Goal: Find specific page/section: Find specific page/section

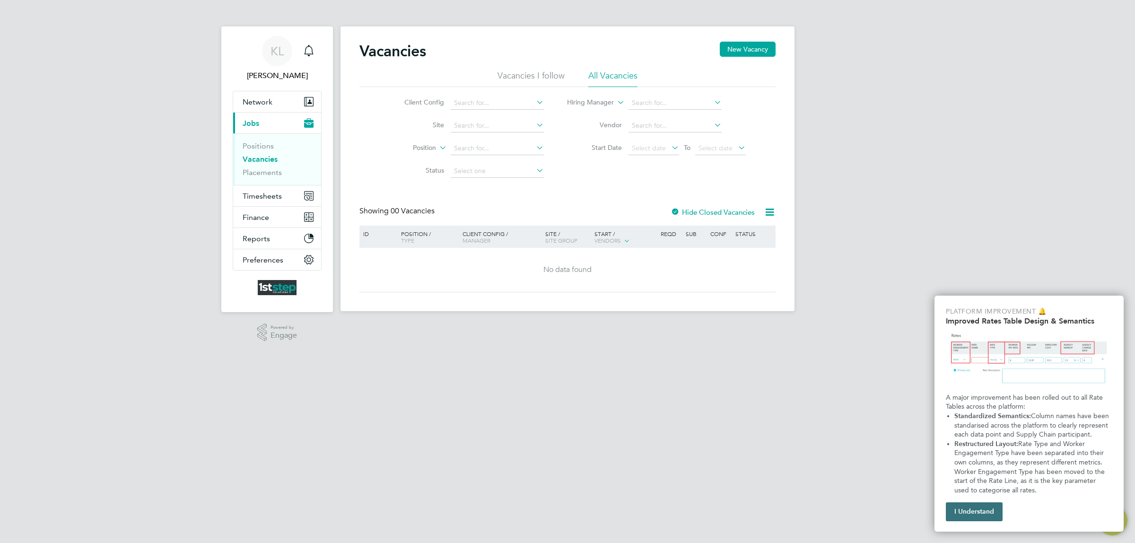
click at [974, 515] on button "I Understand" at bounding box center [973, 511] width 57 height 19
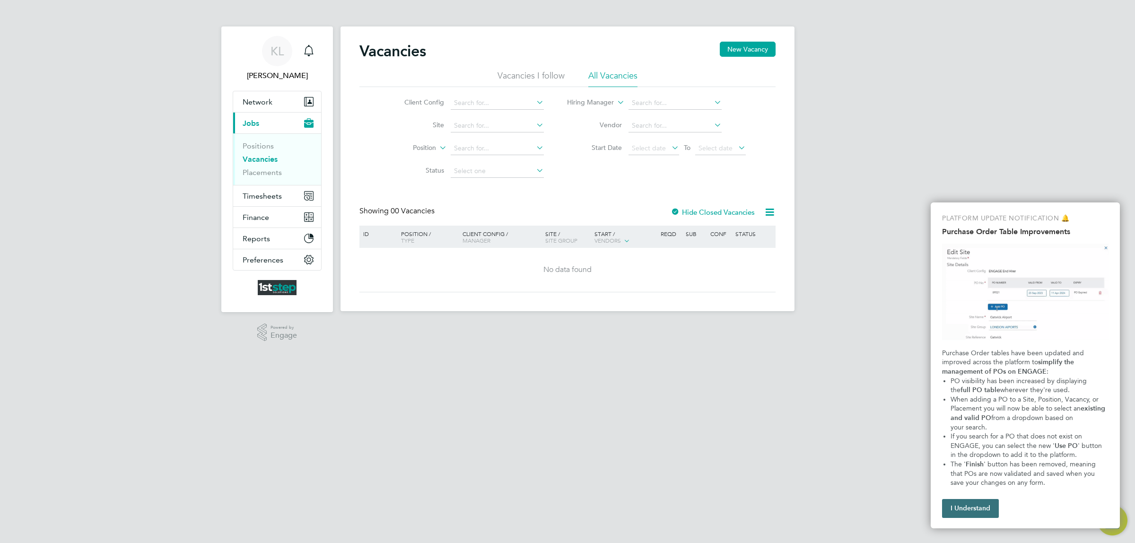
click at [955, 511] on button "I Understand" at bounding box center [970, 508] width 57 height 19
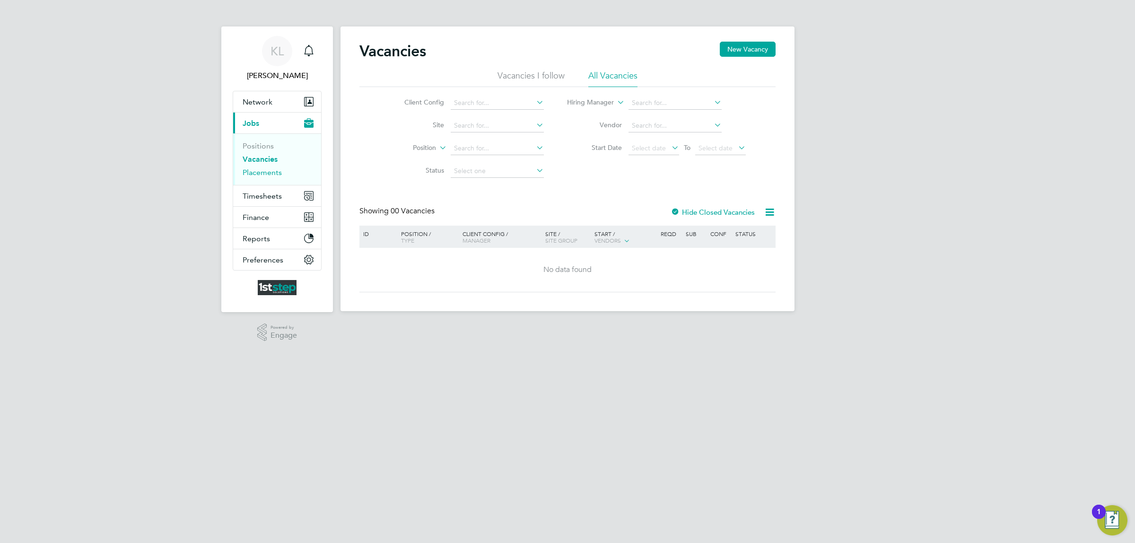
click at [260, 171] on link "Placements" at bounding box center [262, 172] width 39 height 9
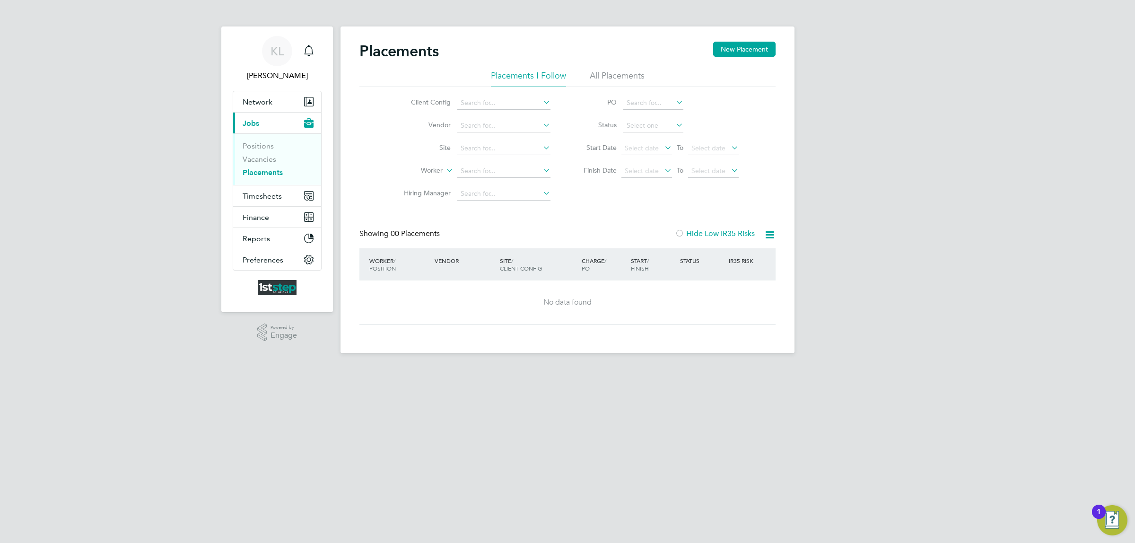
click at [258, 154] on li "Positions" at bounding box center [278, 147] width 71 height 13
click at [258, 156] on link "Vacancies" at bounding box center [260, 159] width 34 height 9
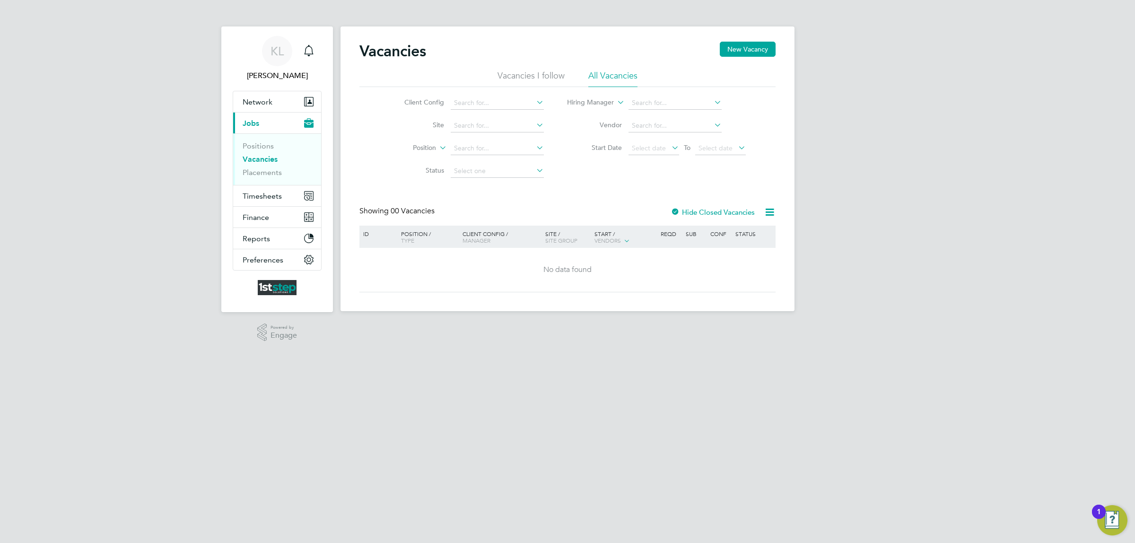
click at [606, 77] on li "All Vacancies" at bounding box center [612, 78] width 49 height 17
click at [260, 174] on link "Placements" at bounding box center [262, 172] width 39 height 9
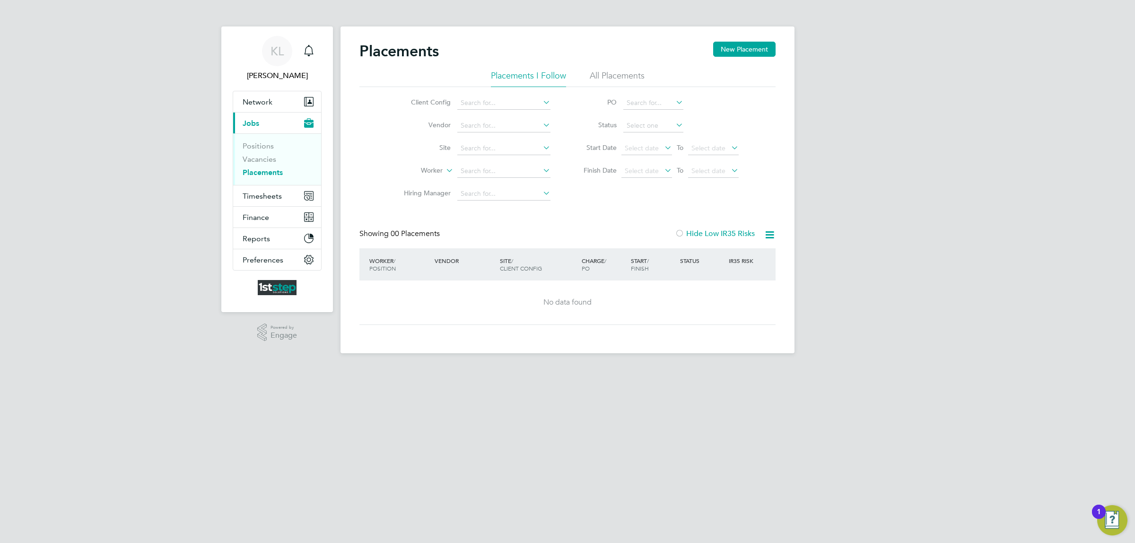
click at [608, 73] on li "All Placements" at bounding box center [616, 78] width 55 height 17
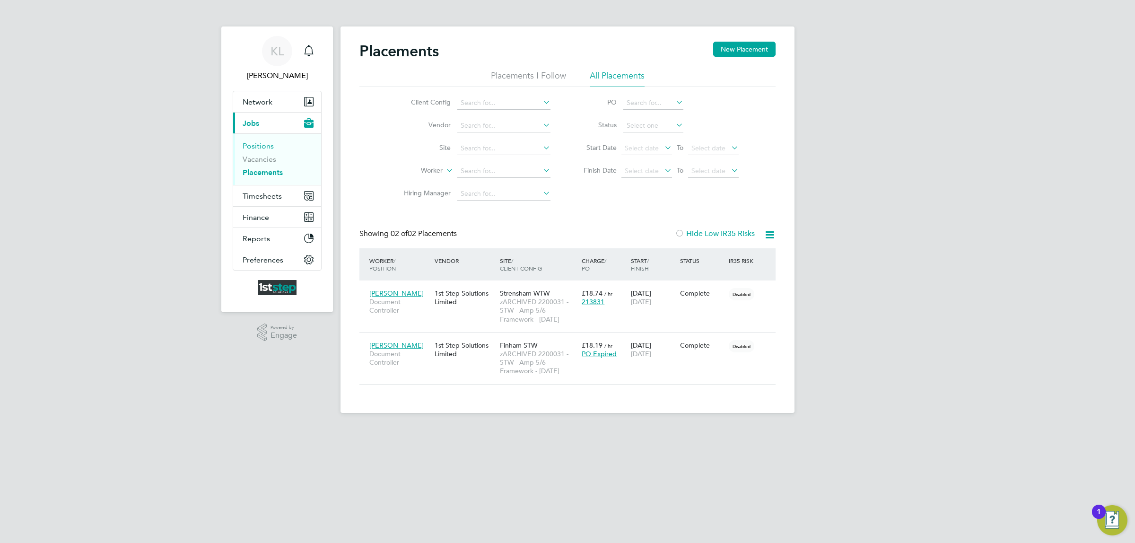
click at [253, 147] on link "Positions" at bounding box center [258, 145] width 31 height 9
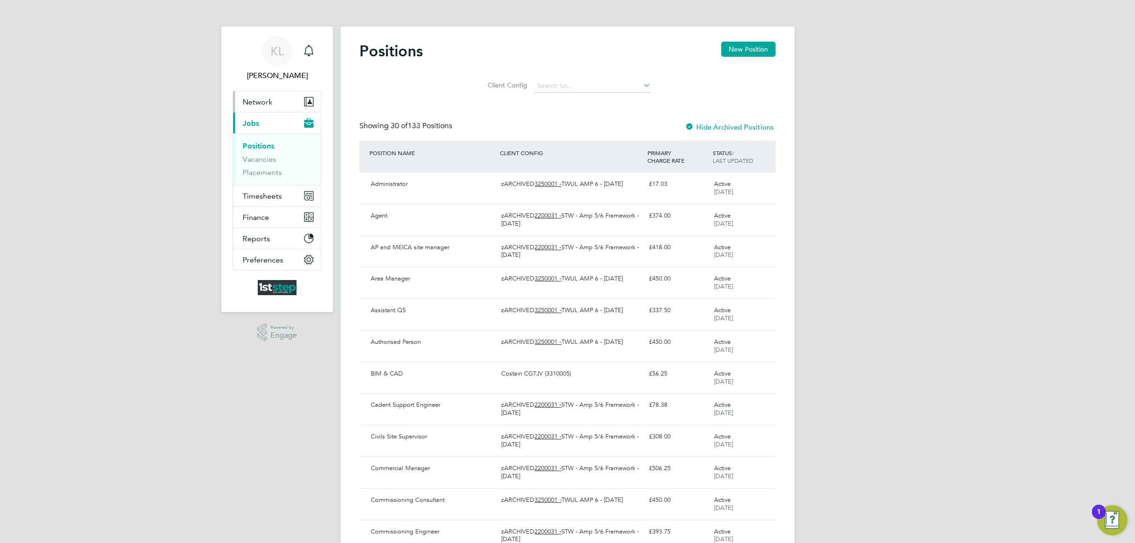
click at [254, 105] on span "Network" at bounding box center [258, 101] width 30 height 9
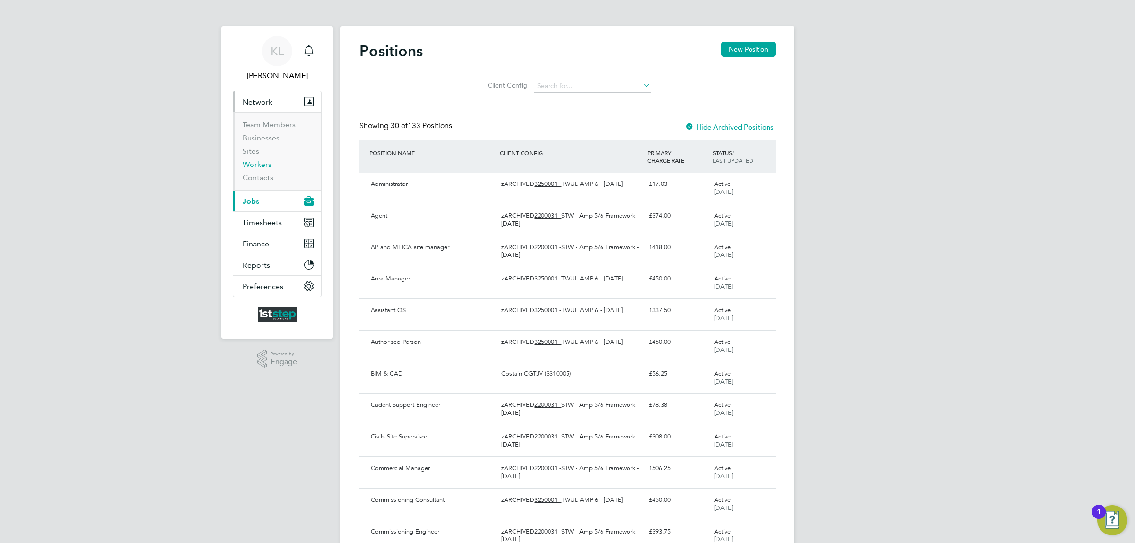
click at [261, 162] on link "Workers" at bounding box center [257, 164] width 29 height 9
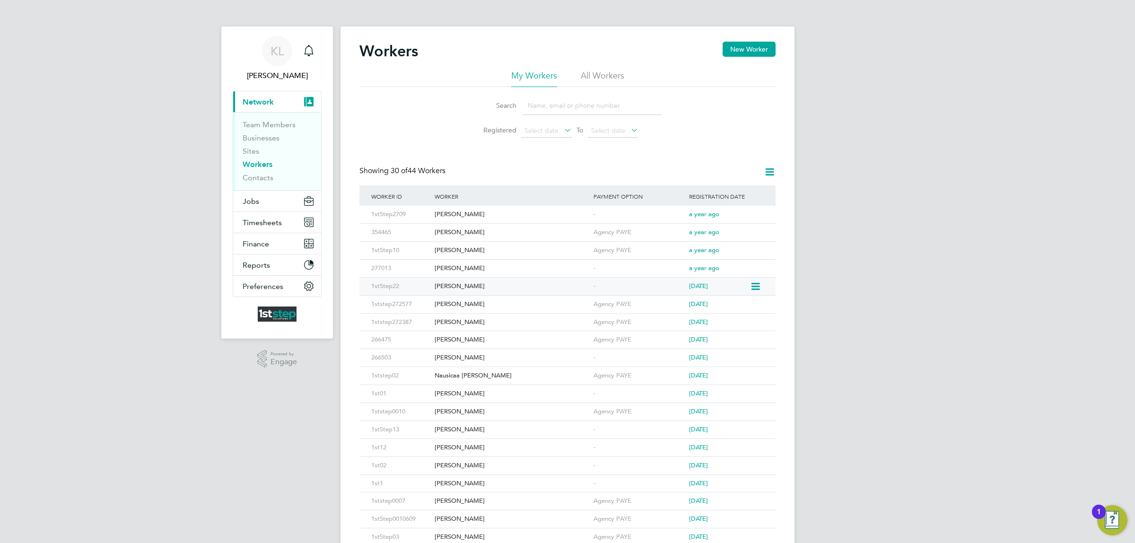
click at [437, 286] on div "[PERSON_NAME]" at bounding box center [511, 285] width 159 height 17
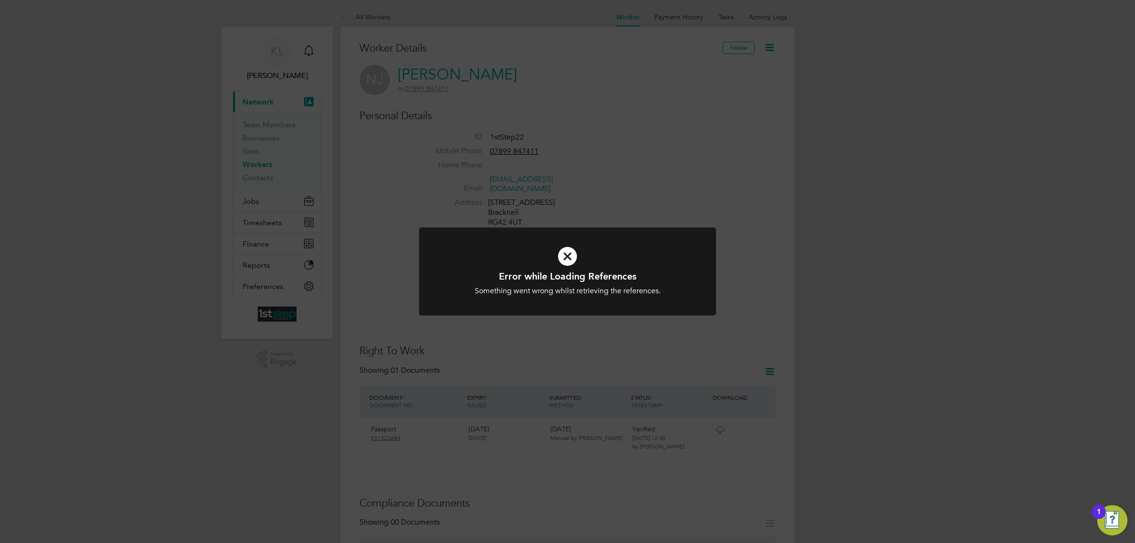
click at [566, 257] on icon at bounding box center [567, 256] width 246 height 37
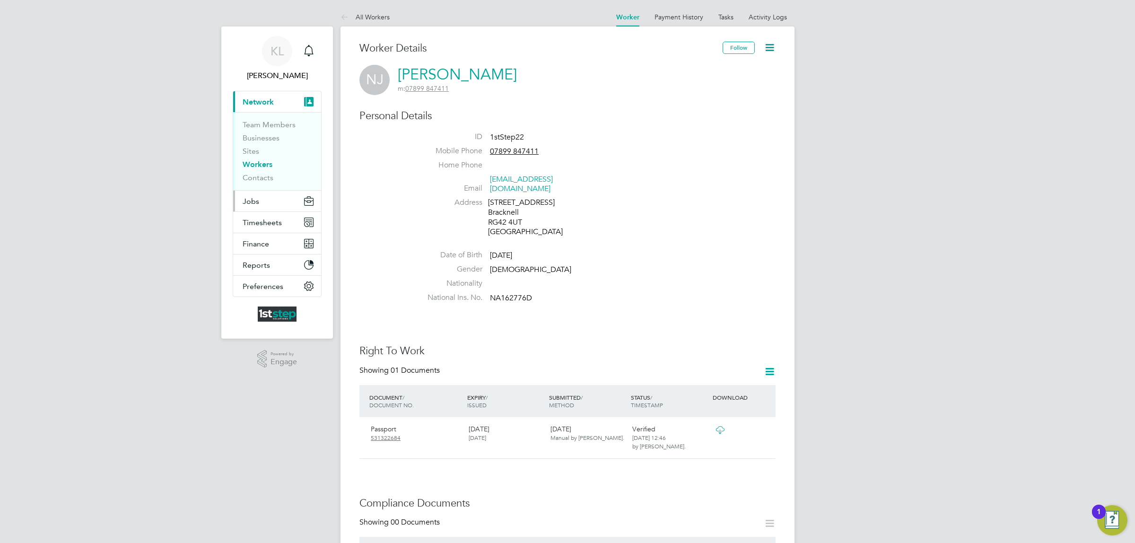
click at [254, 201] on span "Jobs" at bounding box center [251, 201] width 17 height 9
click at [259, 158] on link "Vacancies" at bounding box center [260, 159] width 34 height 9
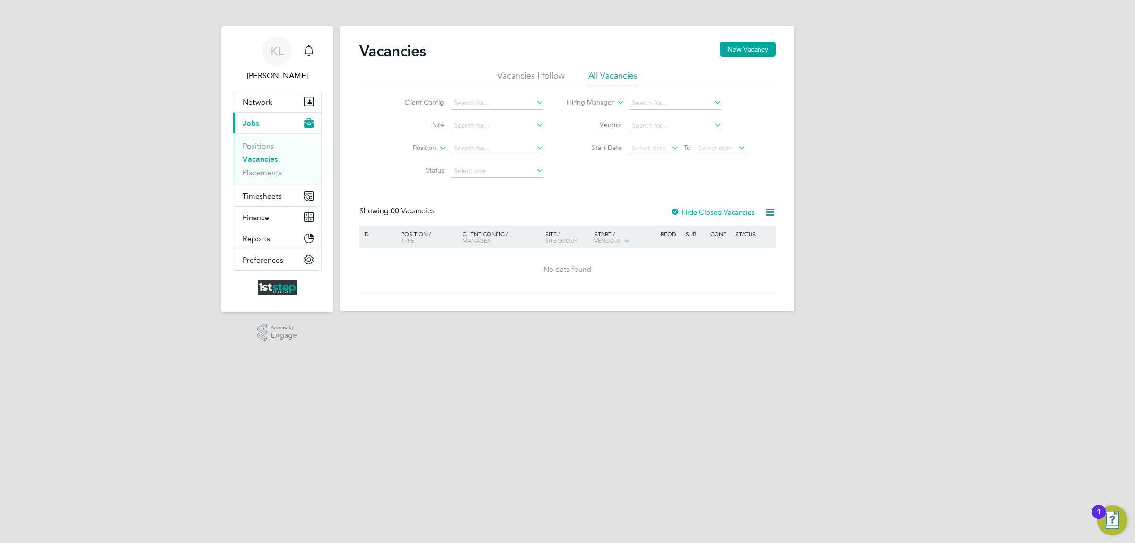
click at [618, 78] on li "All Vacancies" at bounding box center [612, 78] width 49 height 17
click at [258, 171] on link "Placements" at bounding box center [262, 172] width 39 height 9
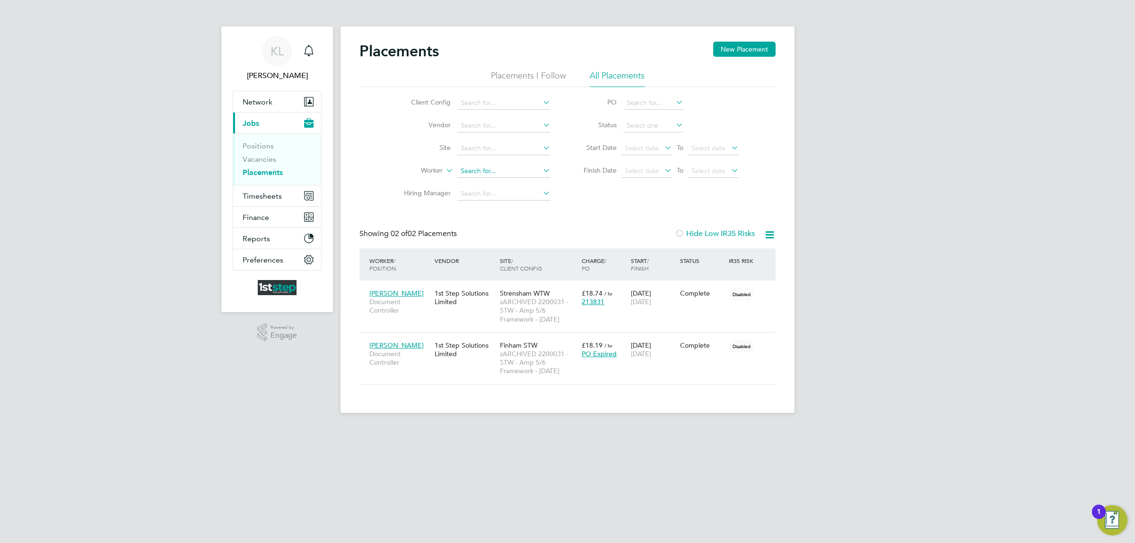
click at [482, 173] on input at bounding box center [503, 171] width 93 height 13
type input "n"
click at [259, 156] on link "Vacancies" at bounding box center [260, 159] width 34 height 9
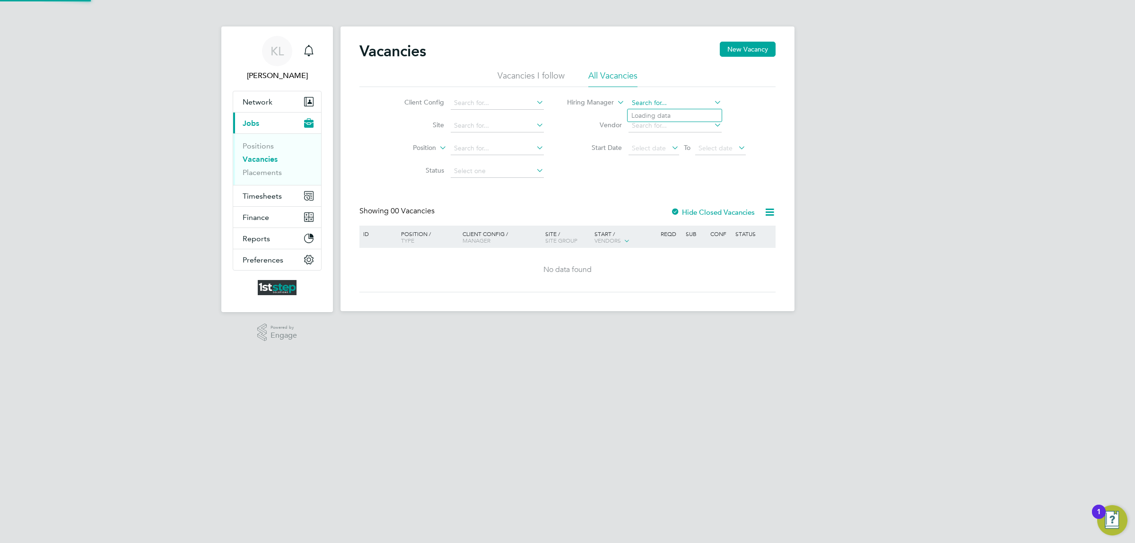
click at [638, 100] on input at bounding box center [674, 102] width 93 height 13
type input "she"
click at [251, 107] on button "Network" at bounding box center [277, 101] width 88 height 21
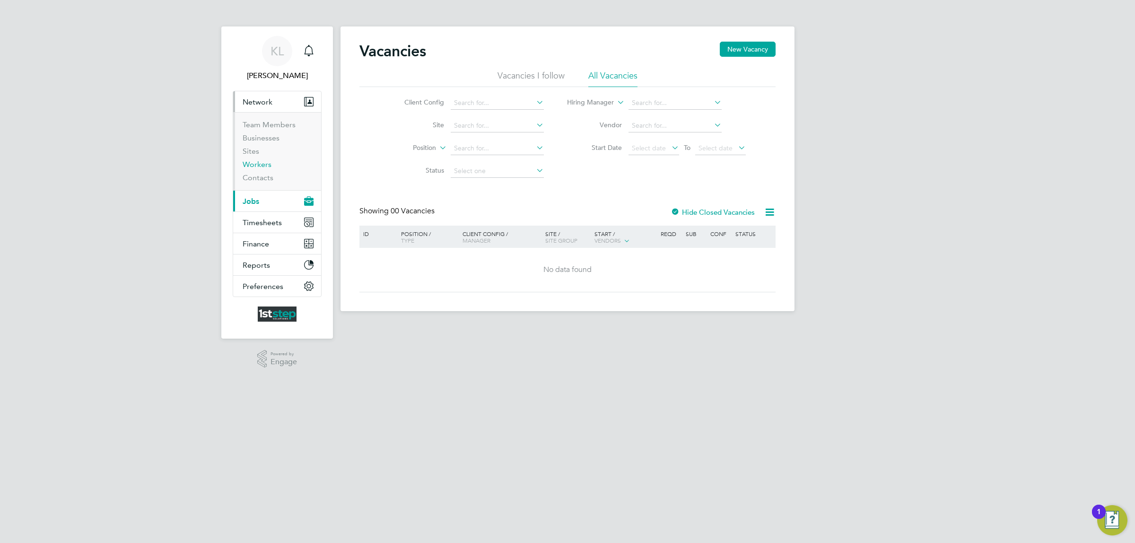
click at [258, 164] on link "Workers" at bounding box center [257, 164] width 29 height 9
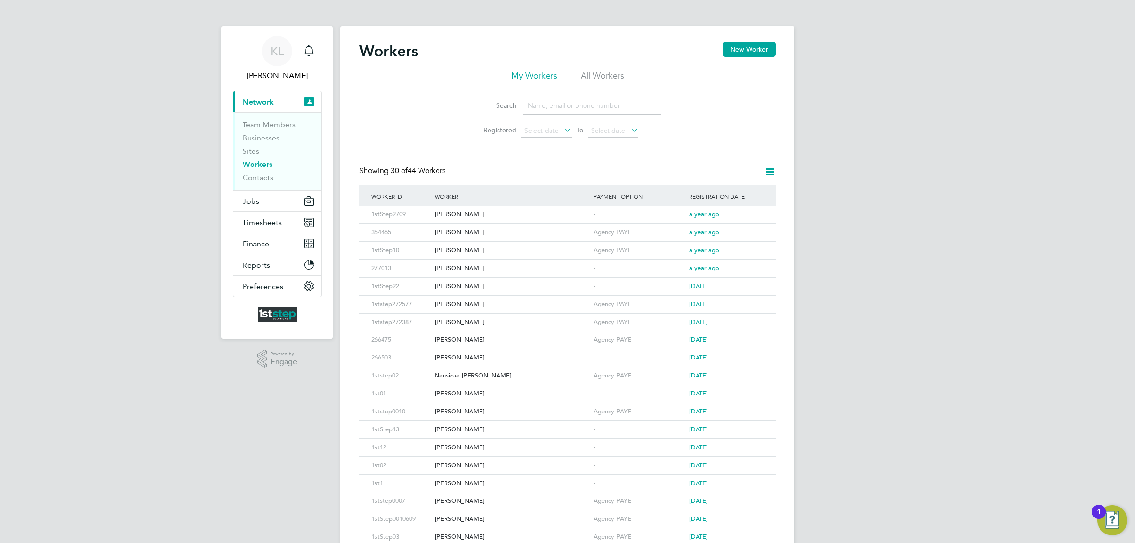
click at [558, 102] on input at bounding box center [592, 105] width 138 height 18
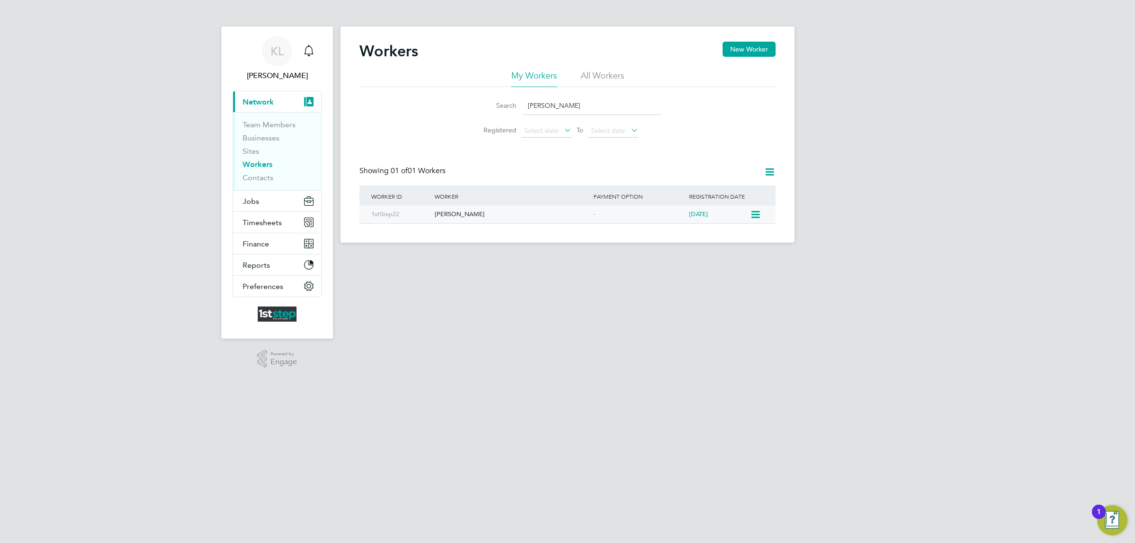
type input "nicola jordan"
click at [471, 214] on div "[PERSON_NAME]" at bounding box center [511, 214] width 159 height 17
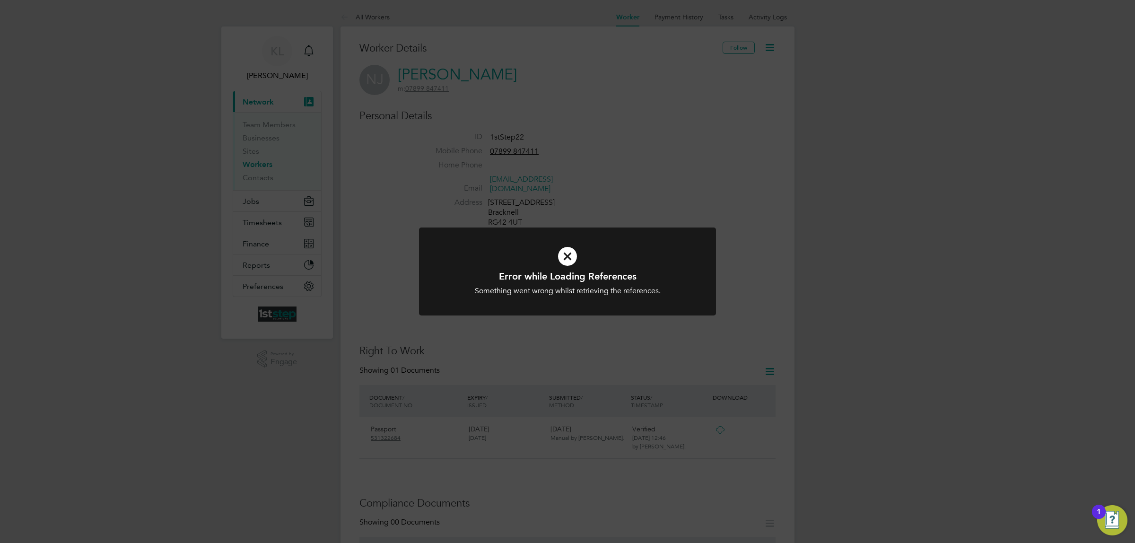
click at [571, 253] on icon at bounding box center [567, 256] width 246 height 37
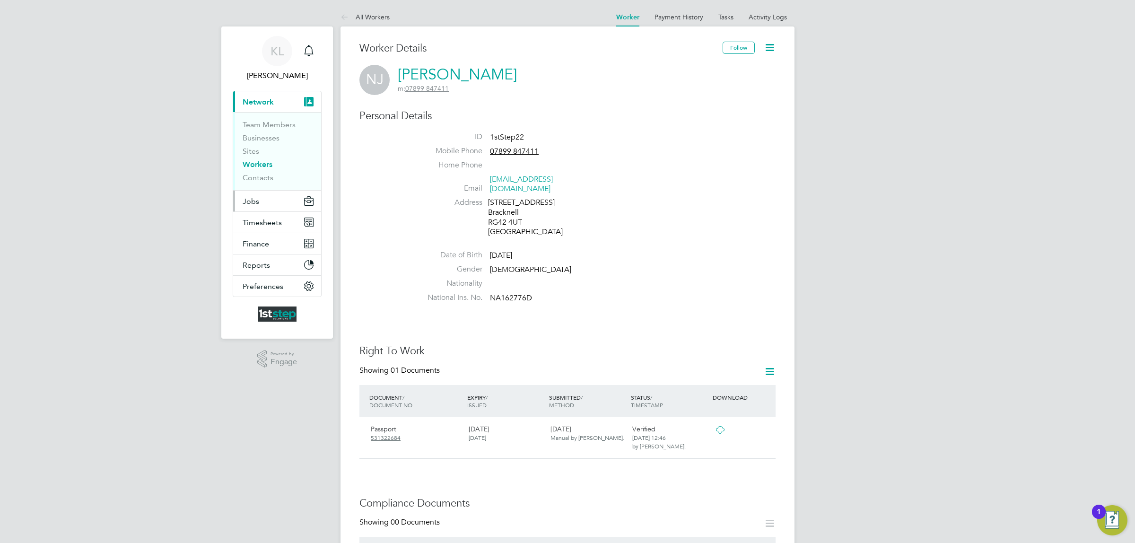
click at [258, 201] on span "Jobs" at bounding box center [251, 201] width 17 height 9
click at [255, 159] on link "Vacancies" at bounding box center [260, 159] width 34 height 9
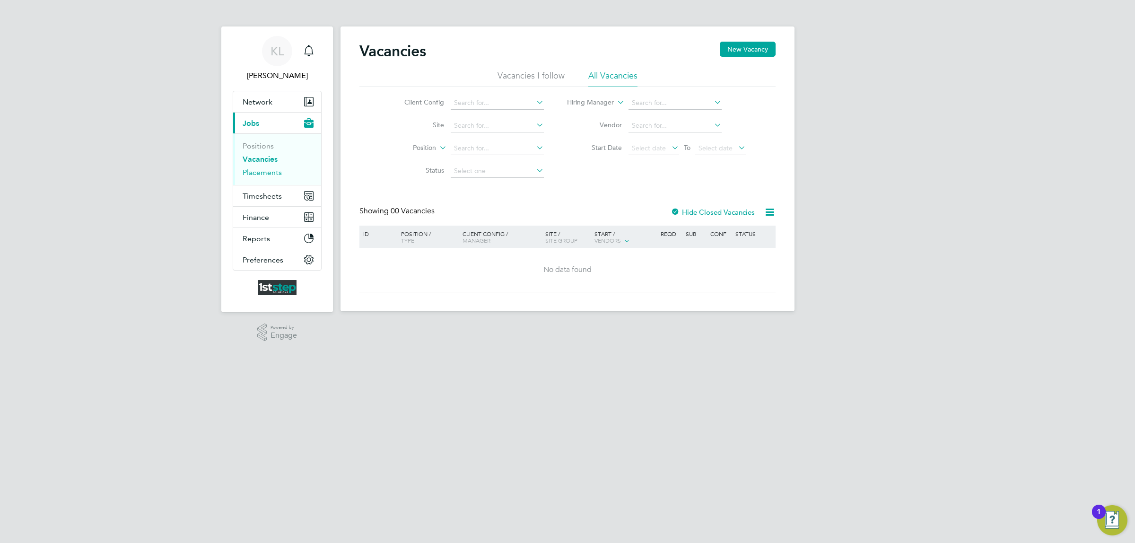
click at [261, 171] on link "Placements" at bounding box center [262, 172] width 39 height 9
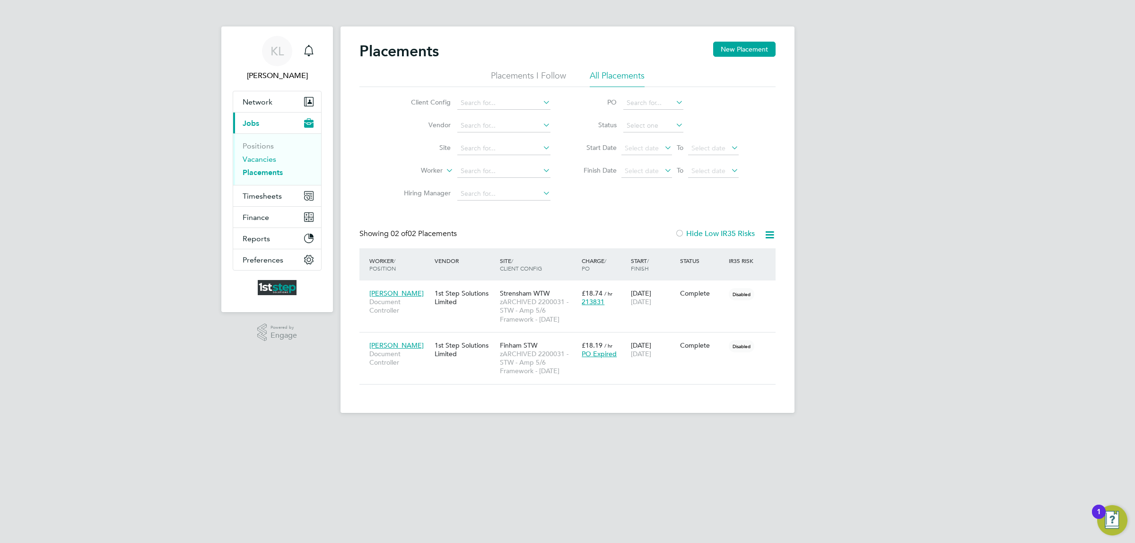
click at [263, 161] on link "Vacancies" at bounding box center [260, 159] width 34 height 9
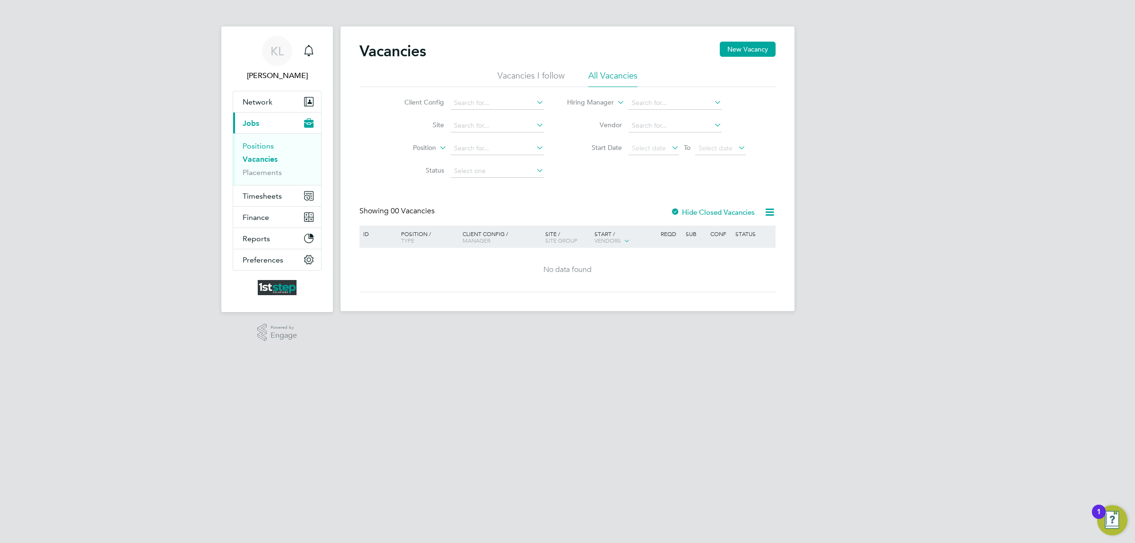
click at [263, 144] on link "Positions" at bounding box center [258, 145] width 31 height 9
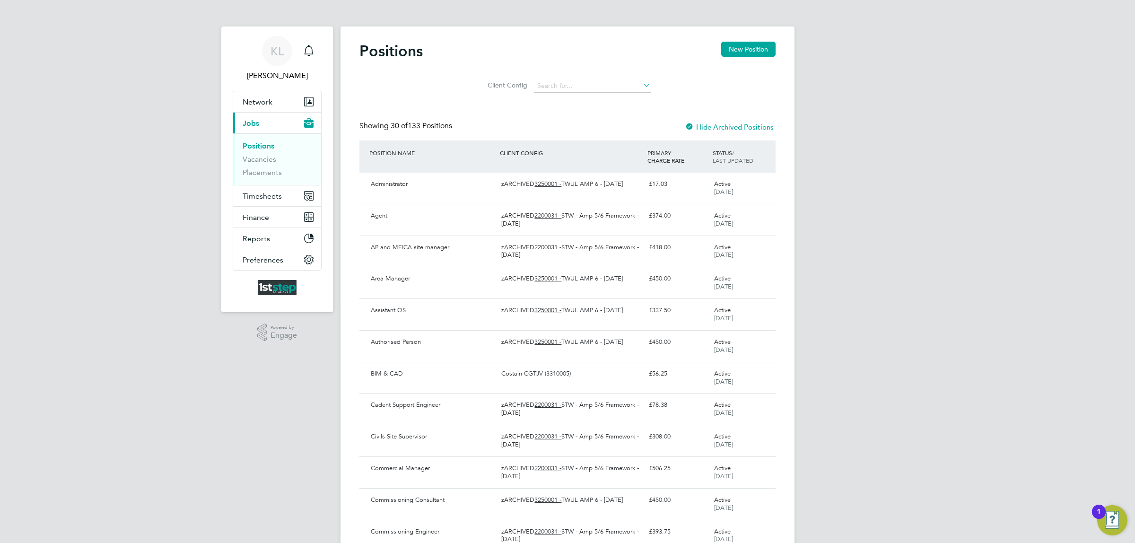
click at [691, 129] on div at bounding box center [689, 127] width 9 height 9
